Goal: Browse casually

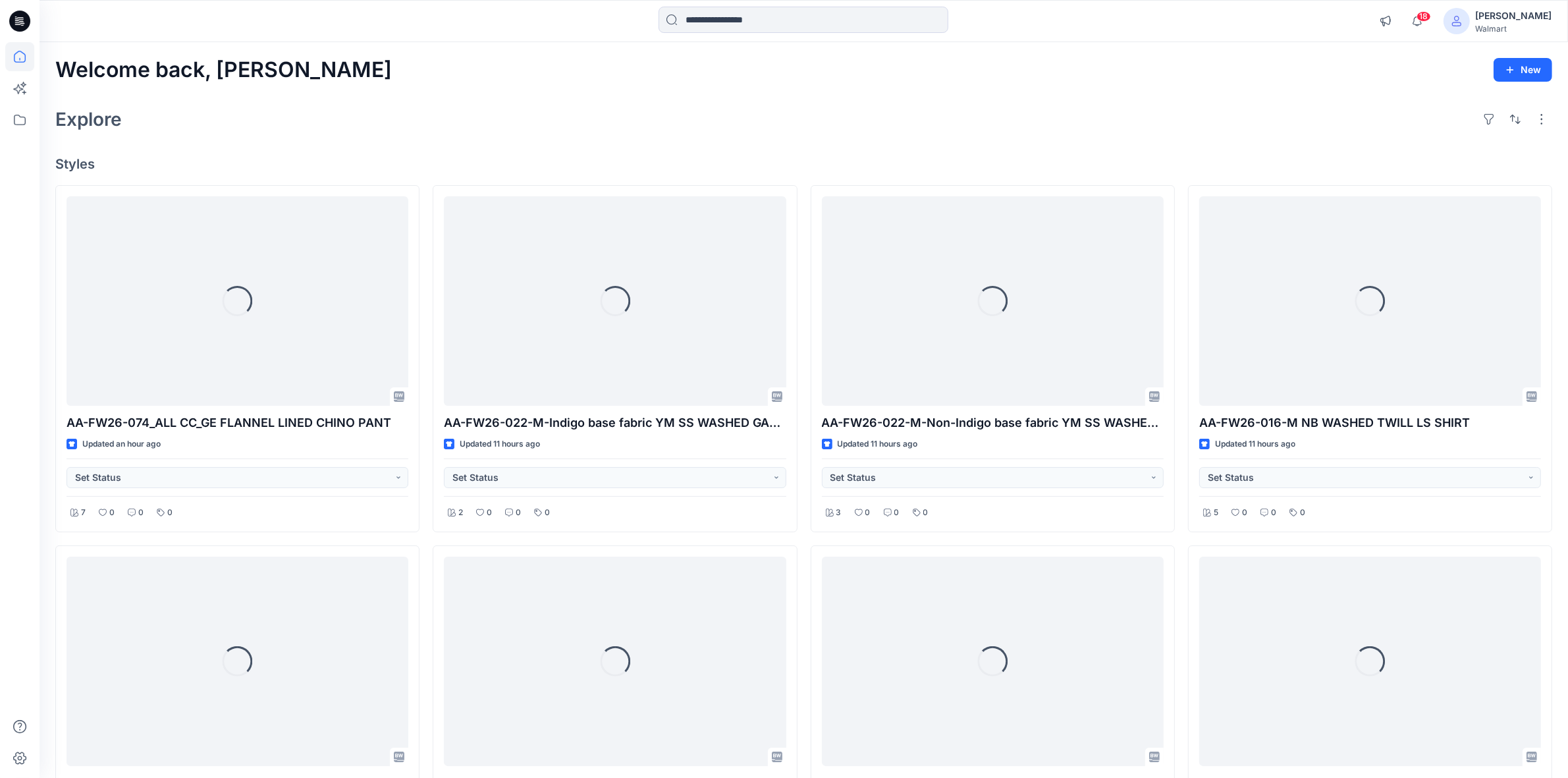
drag, startPoint x: 721, startPoint y: 93, endPoint x: 938, endPoint y: 104, distance: 217.3
click at [721, 93] on div "Welcome back, Shabbir New Explore Styles Loading... AA-FW26-074_ALL CC_GE FLANN…" at bounding box center [804, 679] width 1529 height 1274
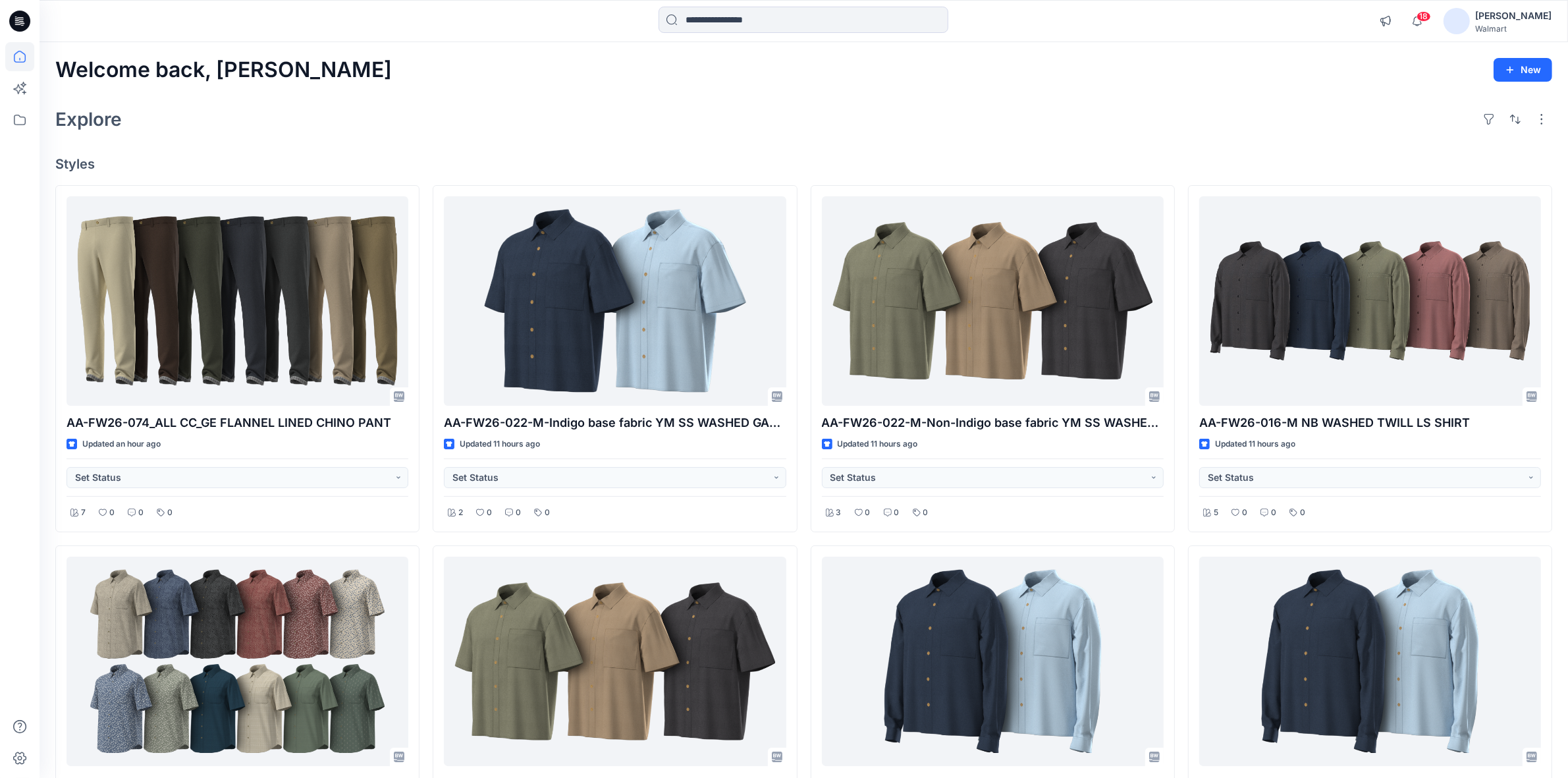
click at [1128, 131] on div "Explore" at bounding box center [804, 120] width 1497 height 32
drag, startPoint x: 879, startPoint y: 115, endPoint x: 888, endPoint y: 130, distance: 17.5
click at [879, 114] on div "Explore" at bounding box center [804, 120] width 1497 height 32
click at [673, 110] on div "Explore" at bounding box center [804, 120] width 1497 height 32
click at [1431, 20] on span "18" at bounding box center [1424, 17] width 14 height 11
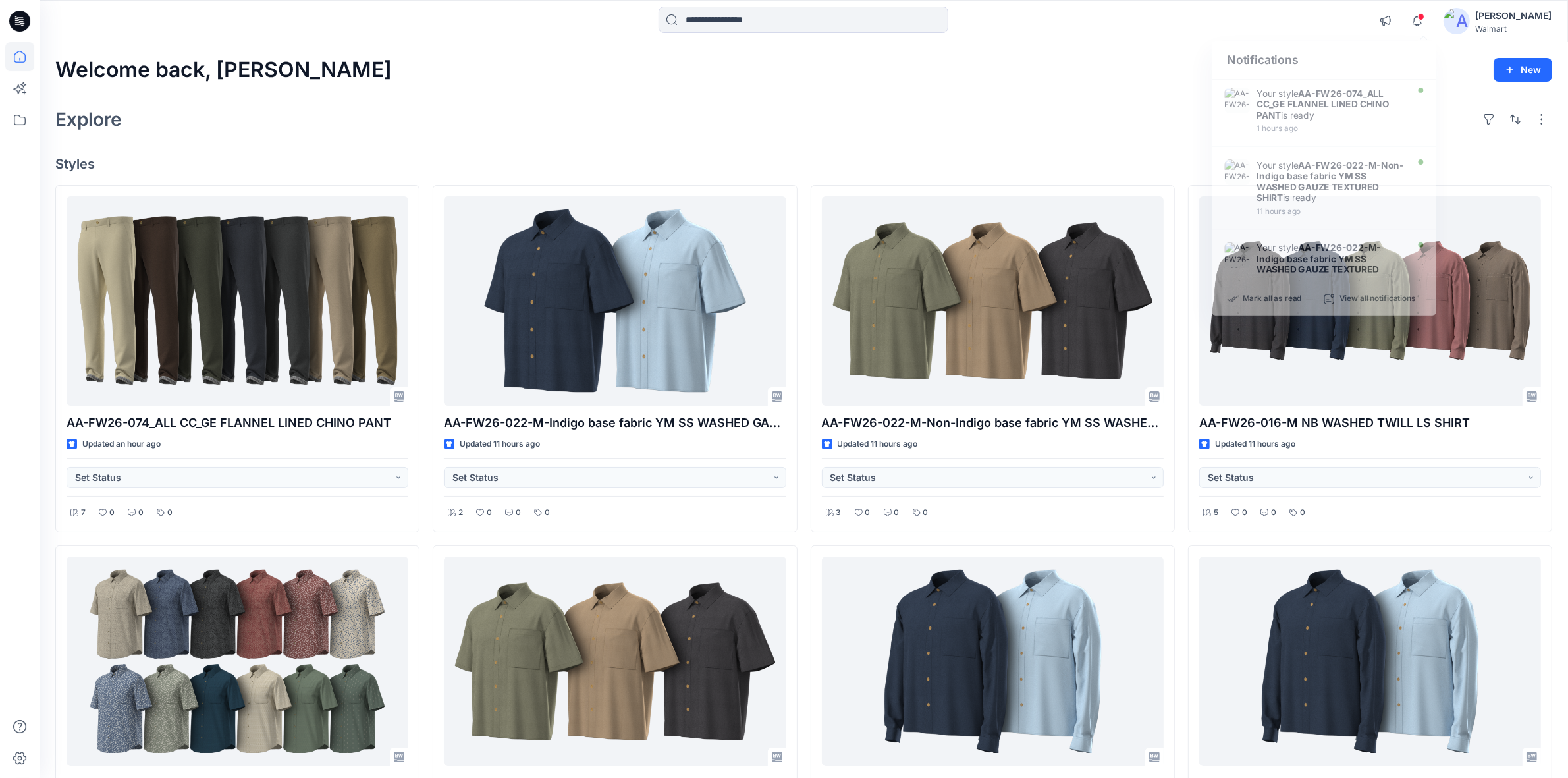
click at [1318, 12] on div "Notifications Your style AA-FW26-074_ALL CC_GE FLANNEL LINED CHINO PANT is read…" at bounding box center [804, 21] width 1528 height 29
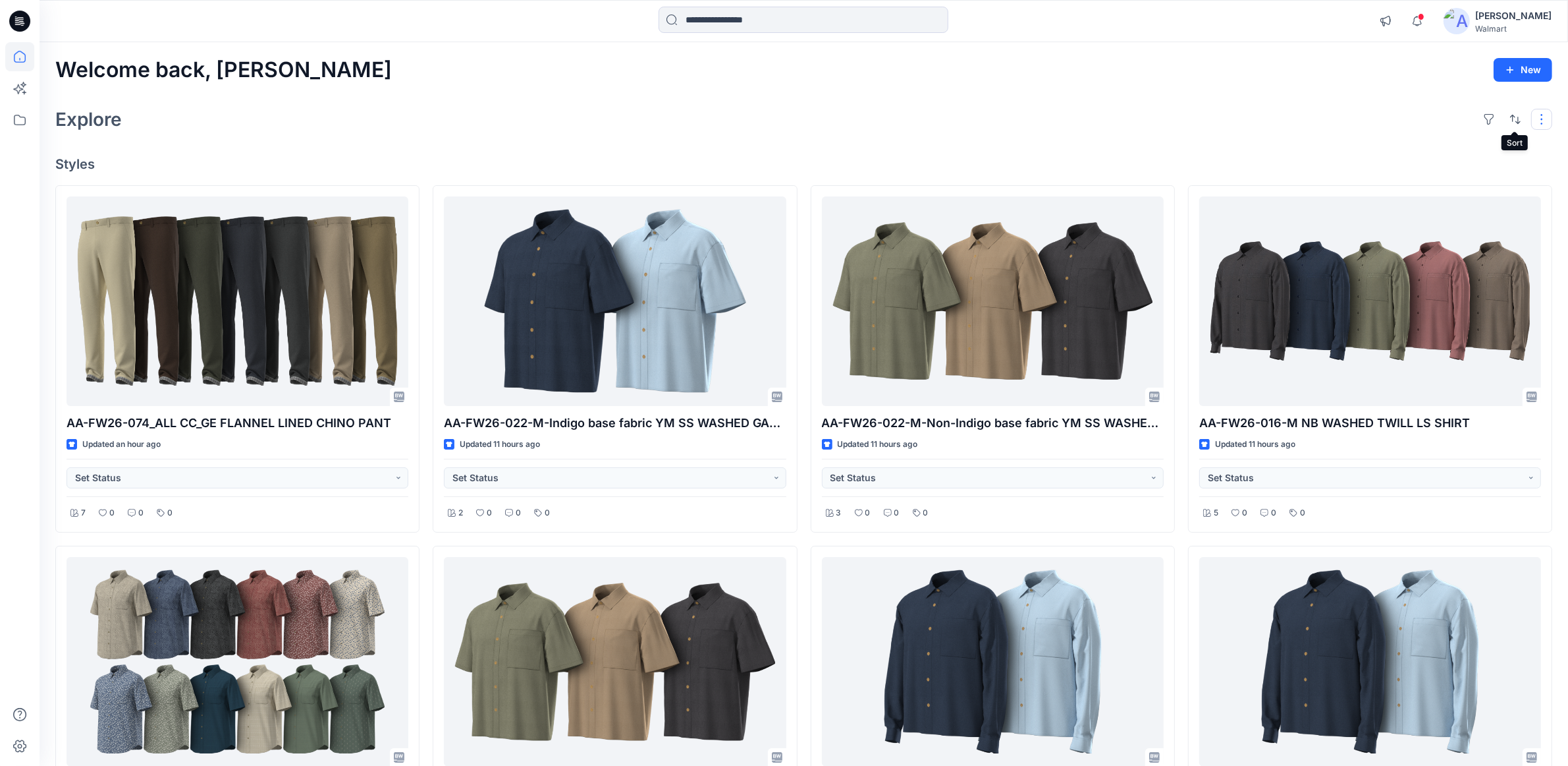
click at [1536, 122] on button "button" at bounding box center [1542, 120] width 21 height 21
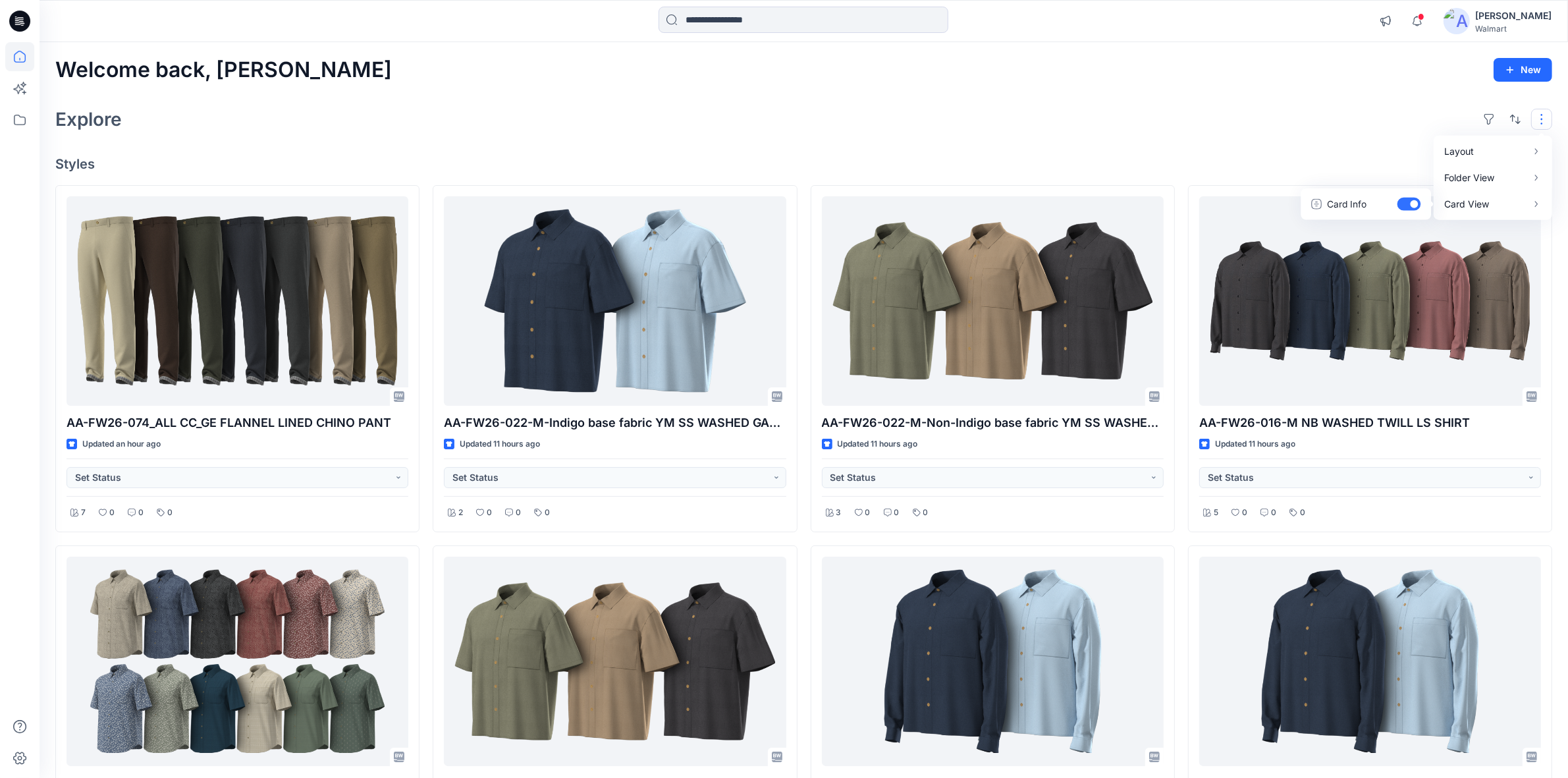
click at [1227, 94] on div "Welcome back, Shabbir New Explore Layout Grid Large Grid Folder View Compact Ca…" at bounding box center [804, 679] width 1529 height 1274
click at [754, 18] on input at bounding box center [804, 20] width 290 height 26
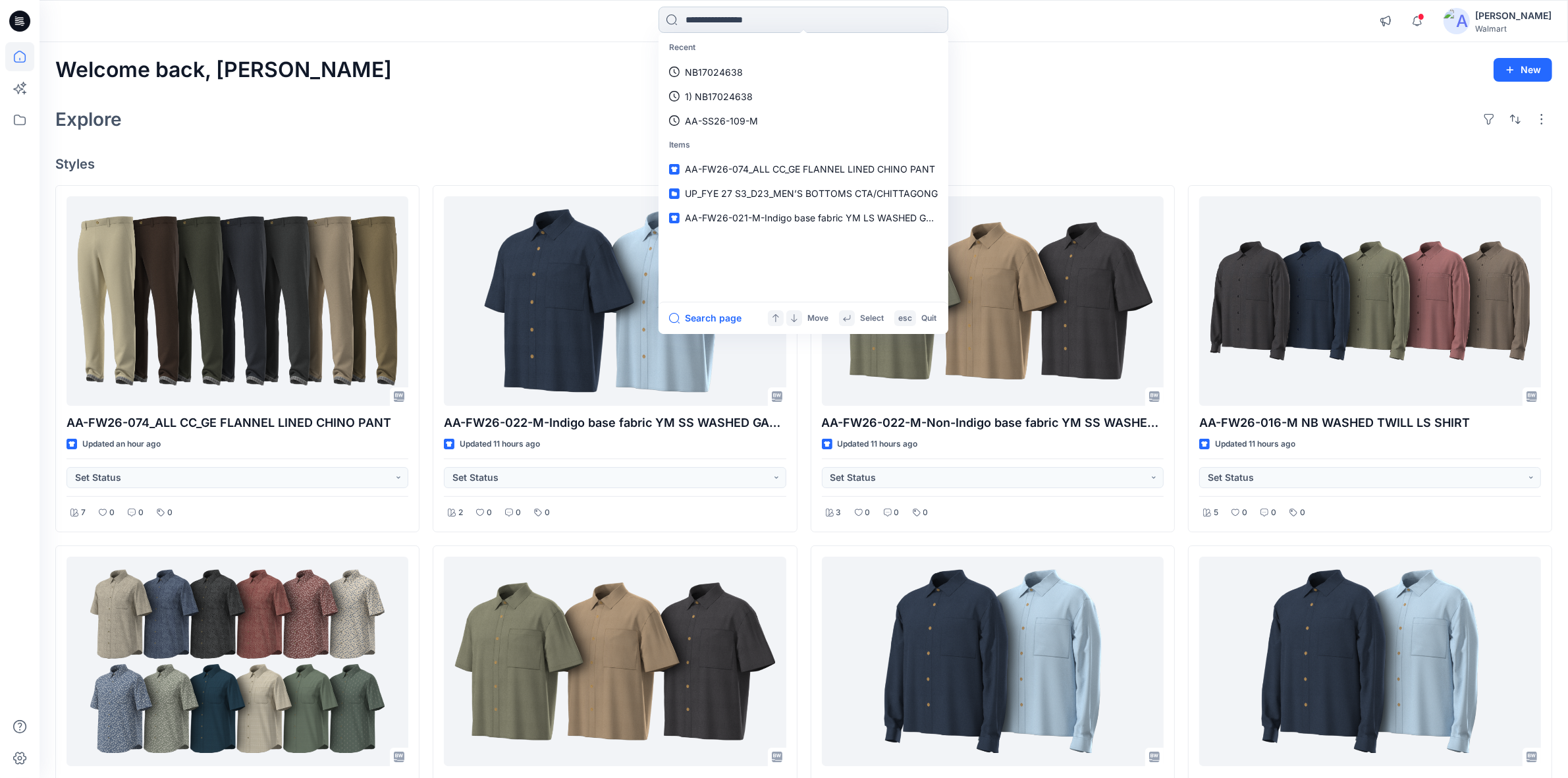
paste input "**********"
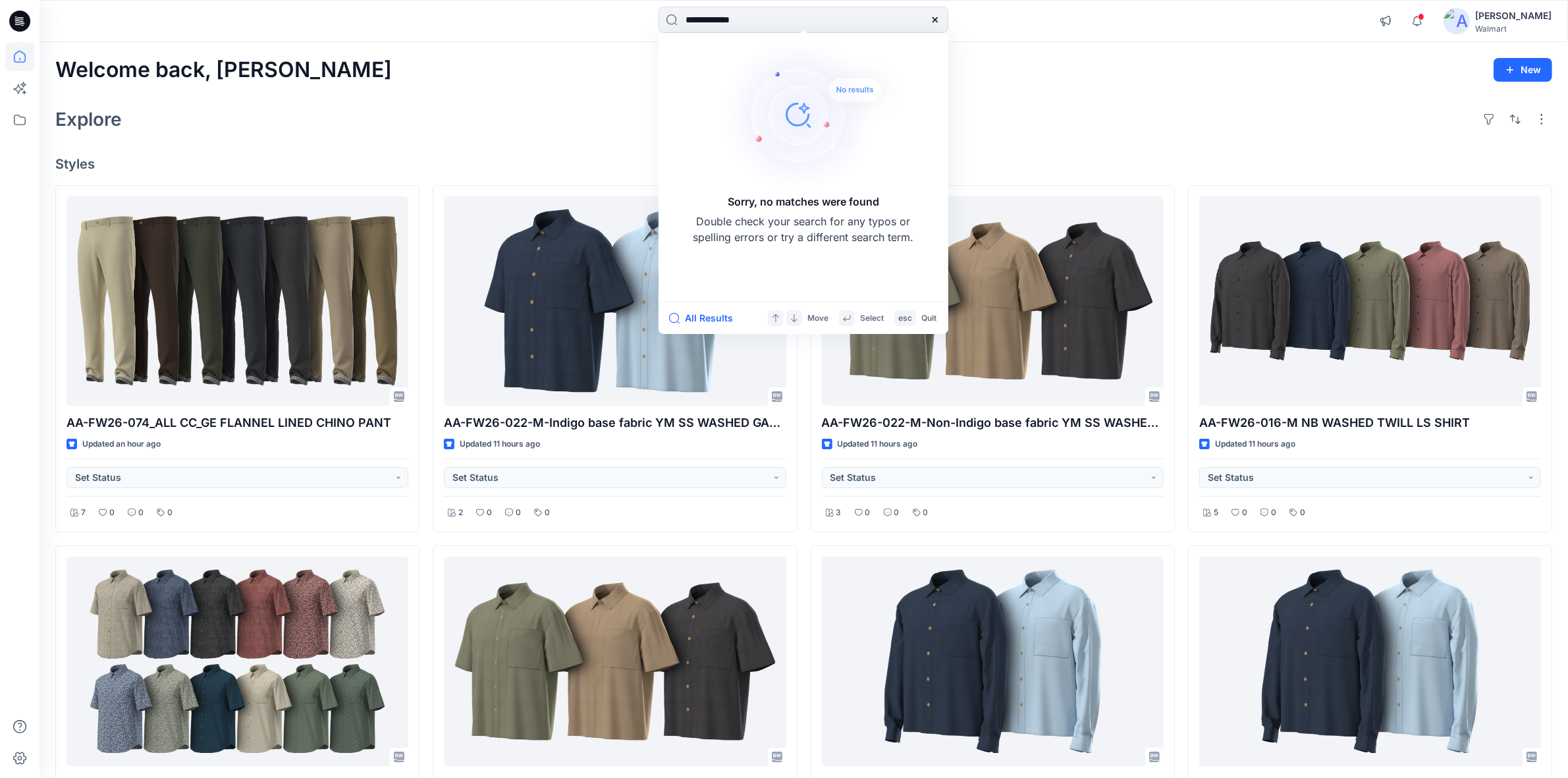
type input "**********"
click at [1111, 72] on div "Welcome back, Shabbir New" at bounding box center [804, 70] width 1497 height 24
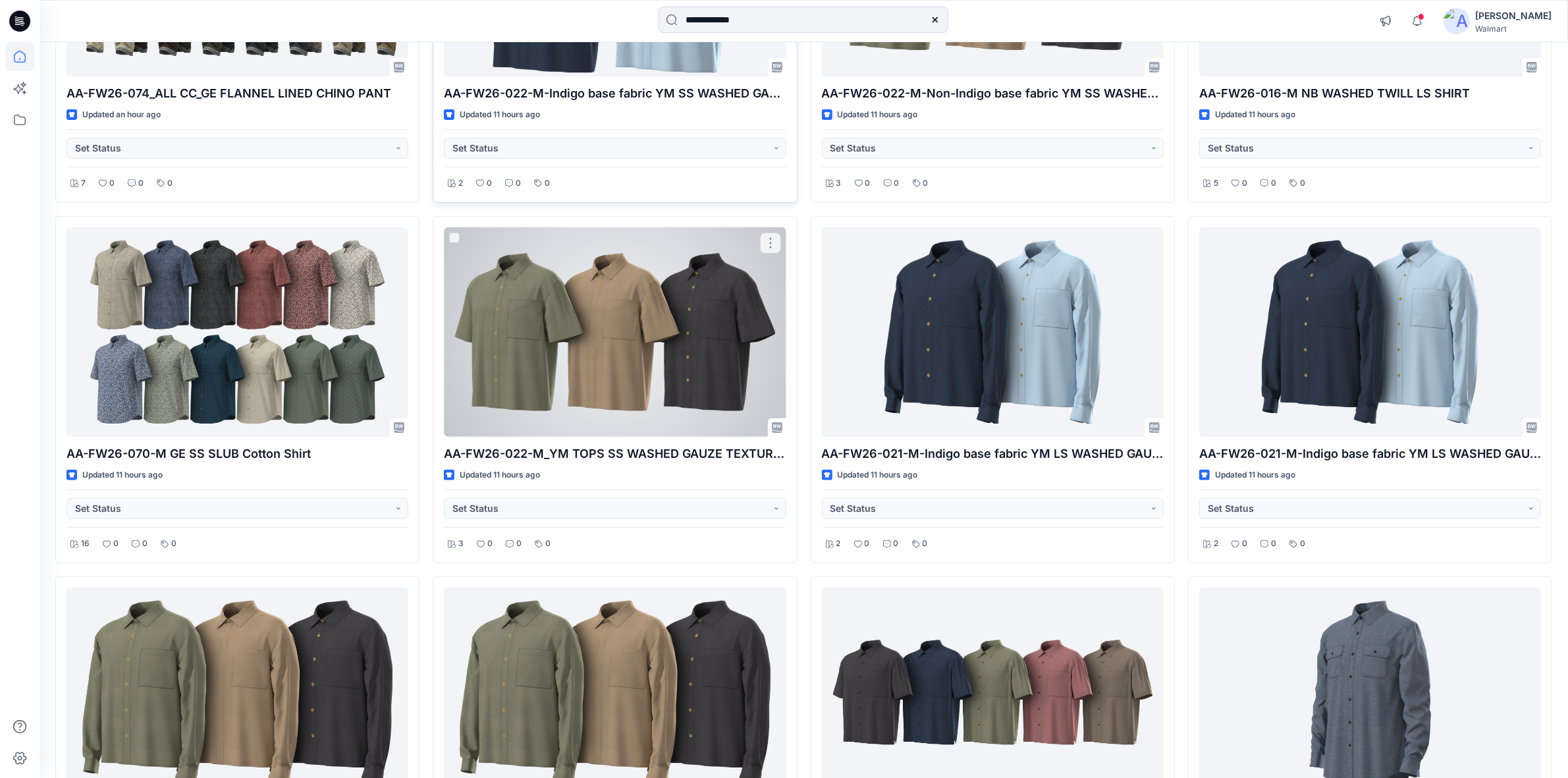
scroll to position [494, 0]
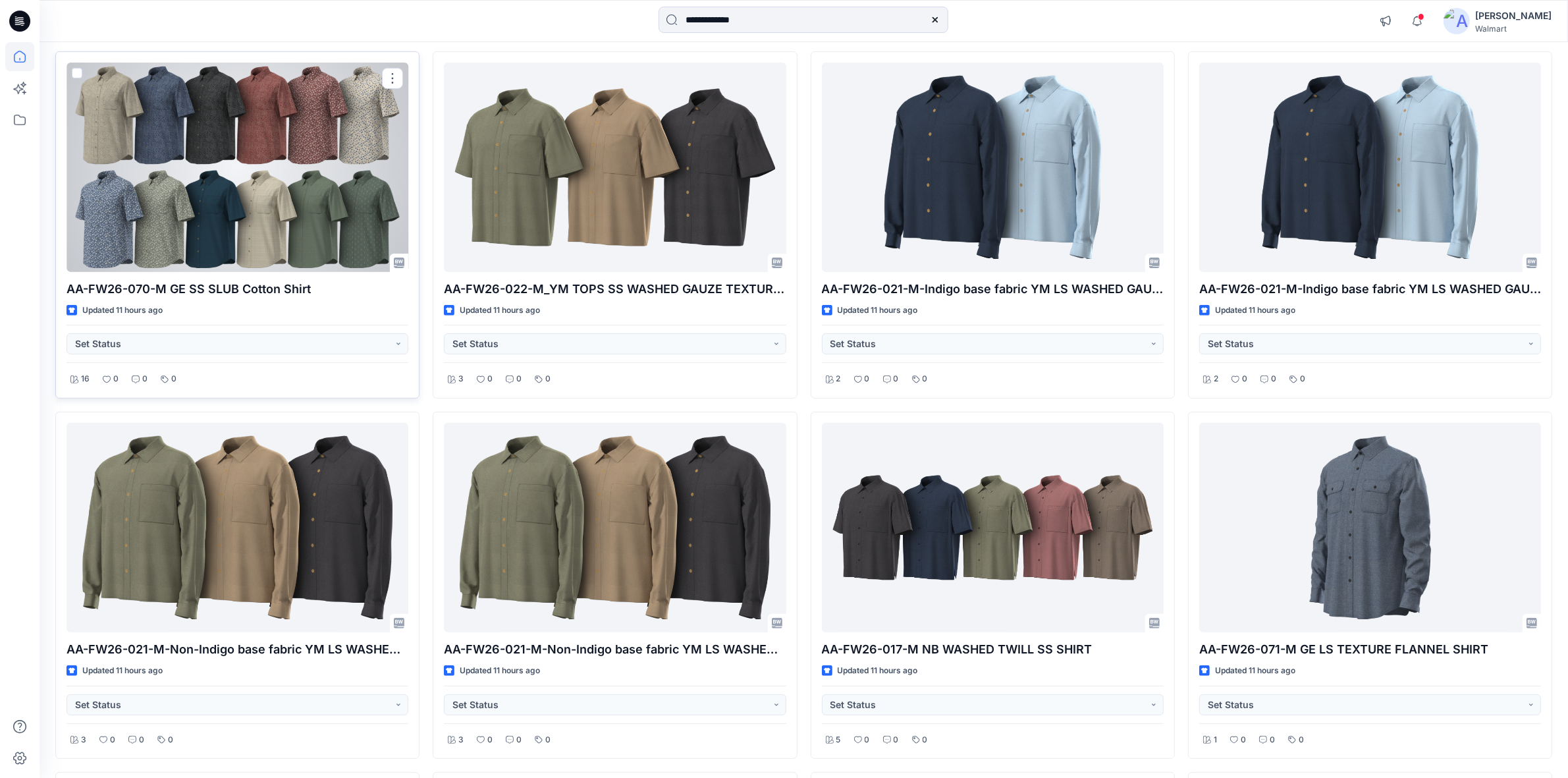
click at [290, 214] on div at bounding box center [237, 167] width 342 height 210
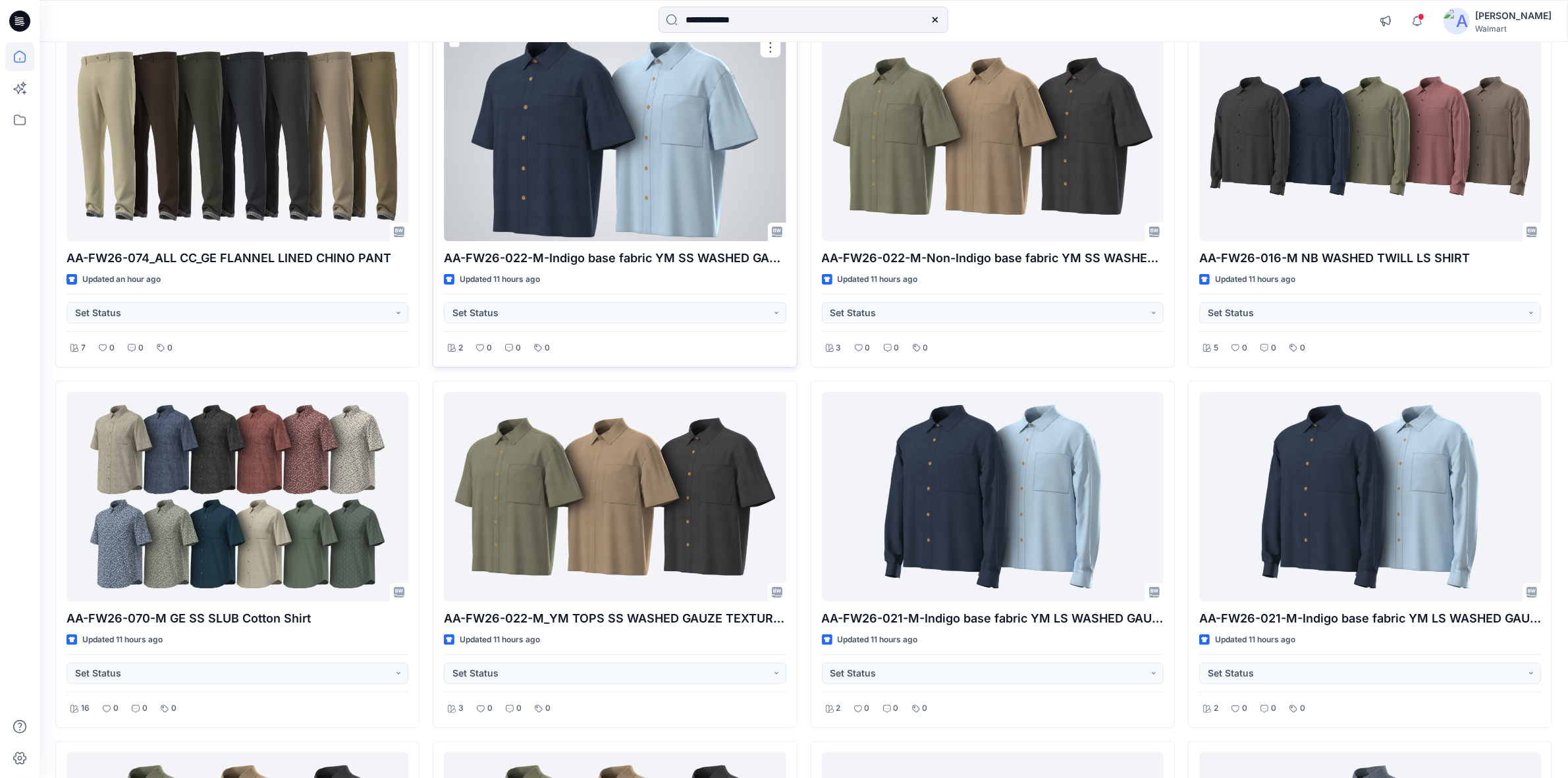
click at [638, 171] on div at bounding box center [615, 136] width 342 height 210
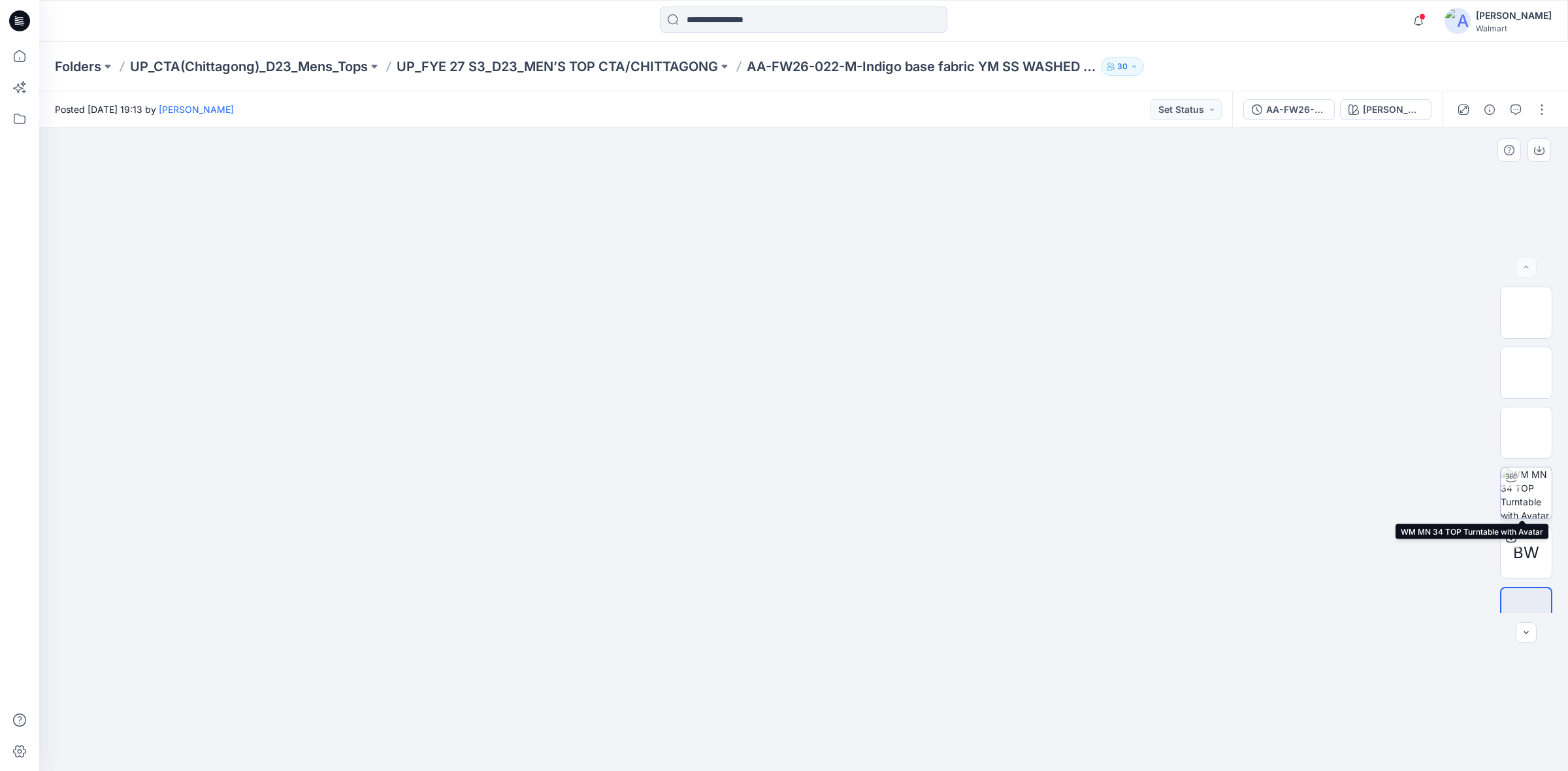
click at [1533, 492] on img at bounding box center [1526, 493] width 51 height 51
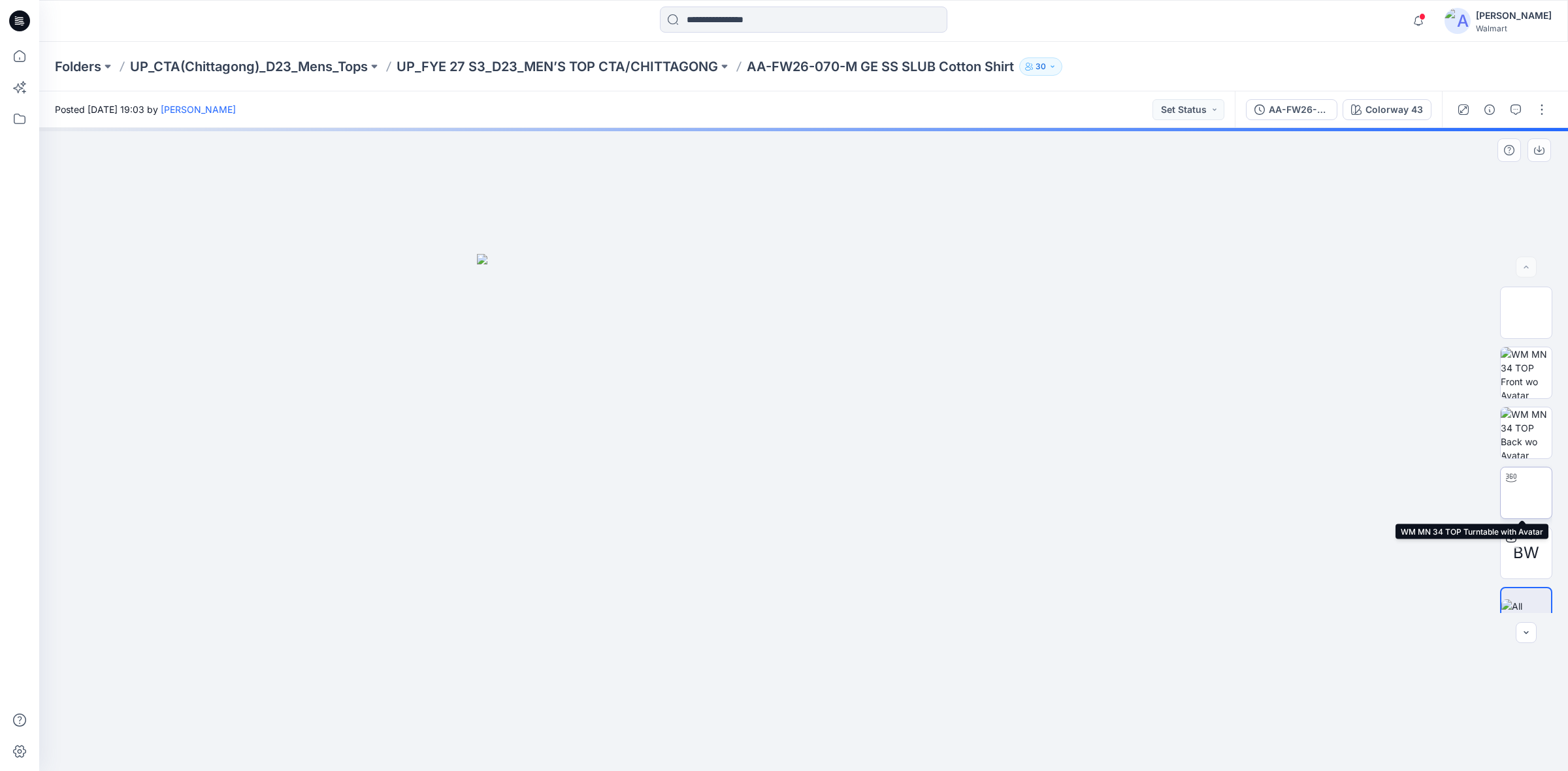
click at [1526, 493] on img at bounding box center [1526, 493] width 0 height 0
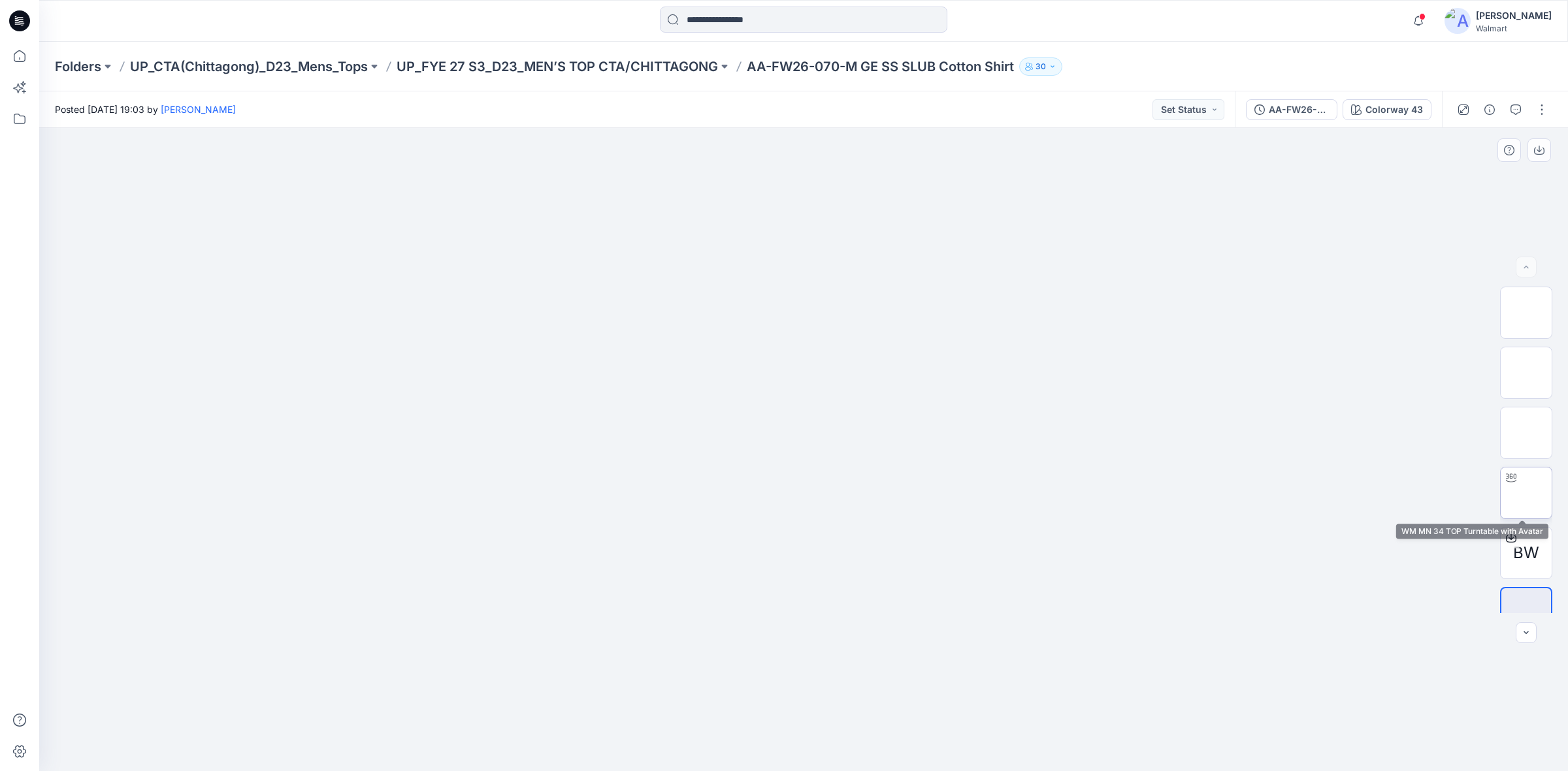
click at [1507, 483] on div at bounding box center [1511, 478] width 21 height 21
click at [1526, 493] on img at bounding box center [1526, 493] width 0 height 0
